Goal: Find specific page/section: Find specific page/section

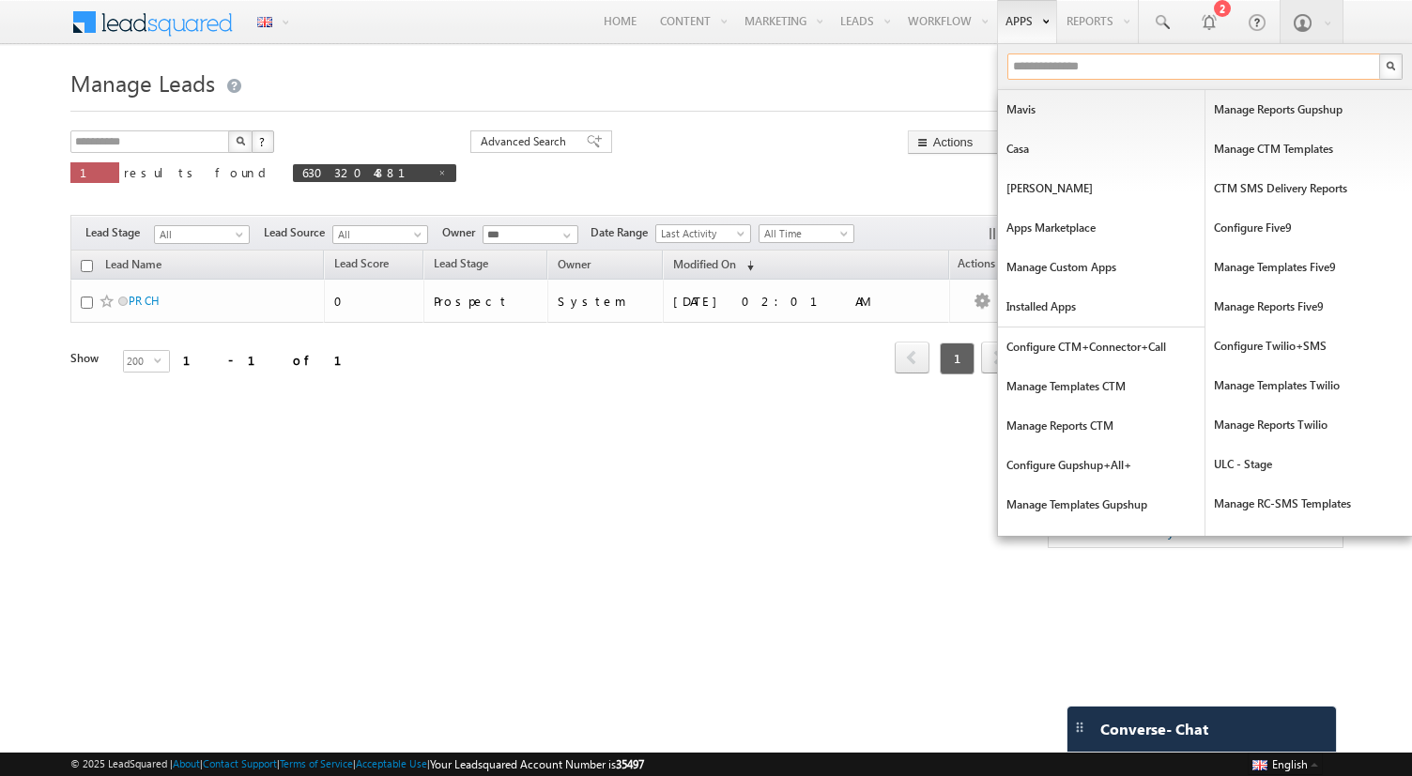
click at [1028, 72] on input "text" at bounding box center [1194, 67] width 375 height 26
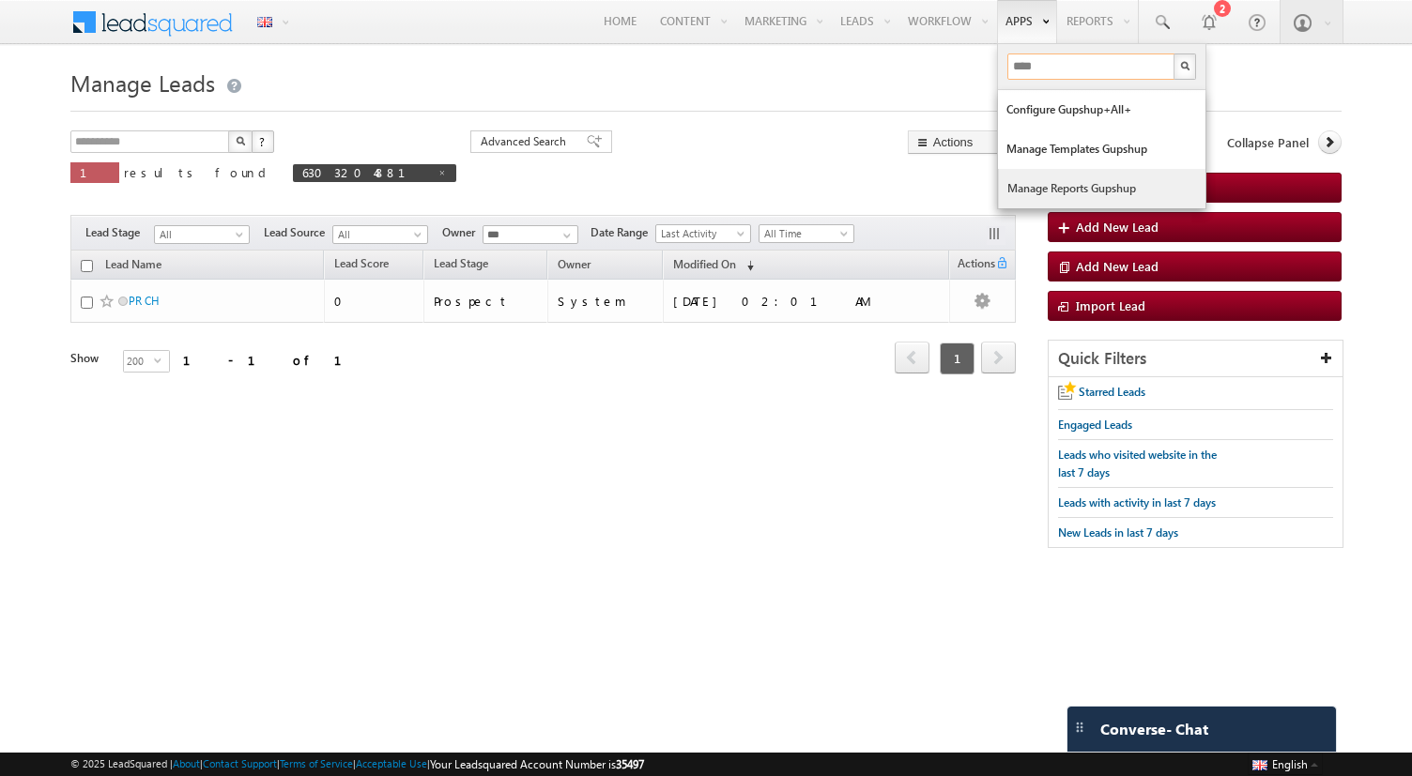
type input "****"
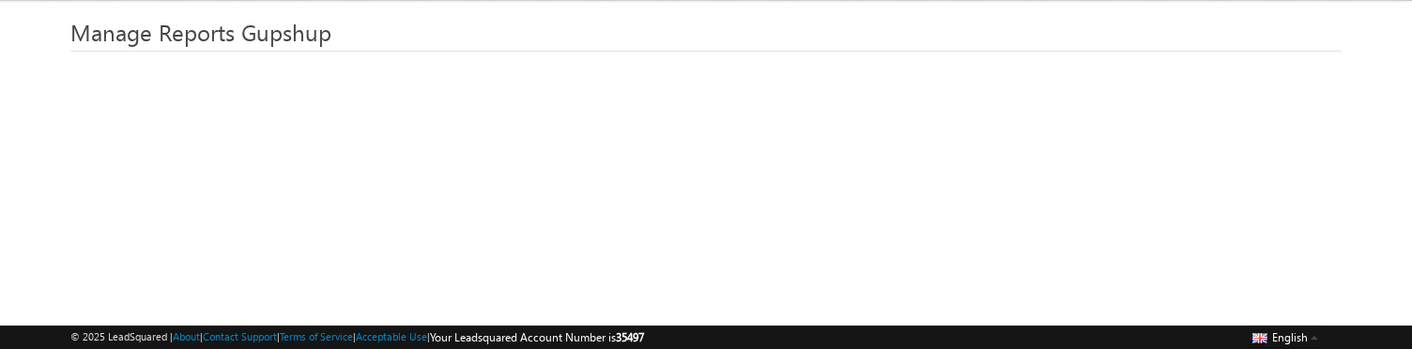
scroll to position [38, 0]
